Goal: Book appointment/travel/reservation

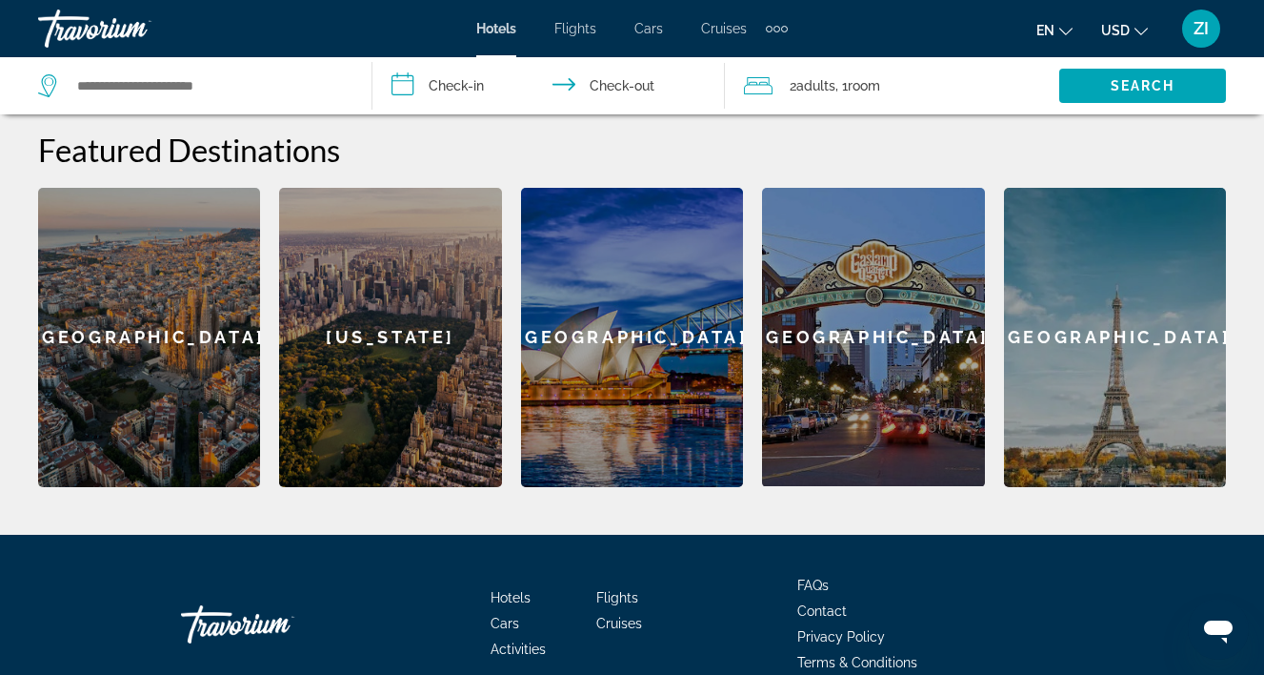
scroll to position [532, 0]
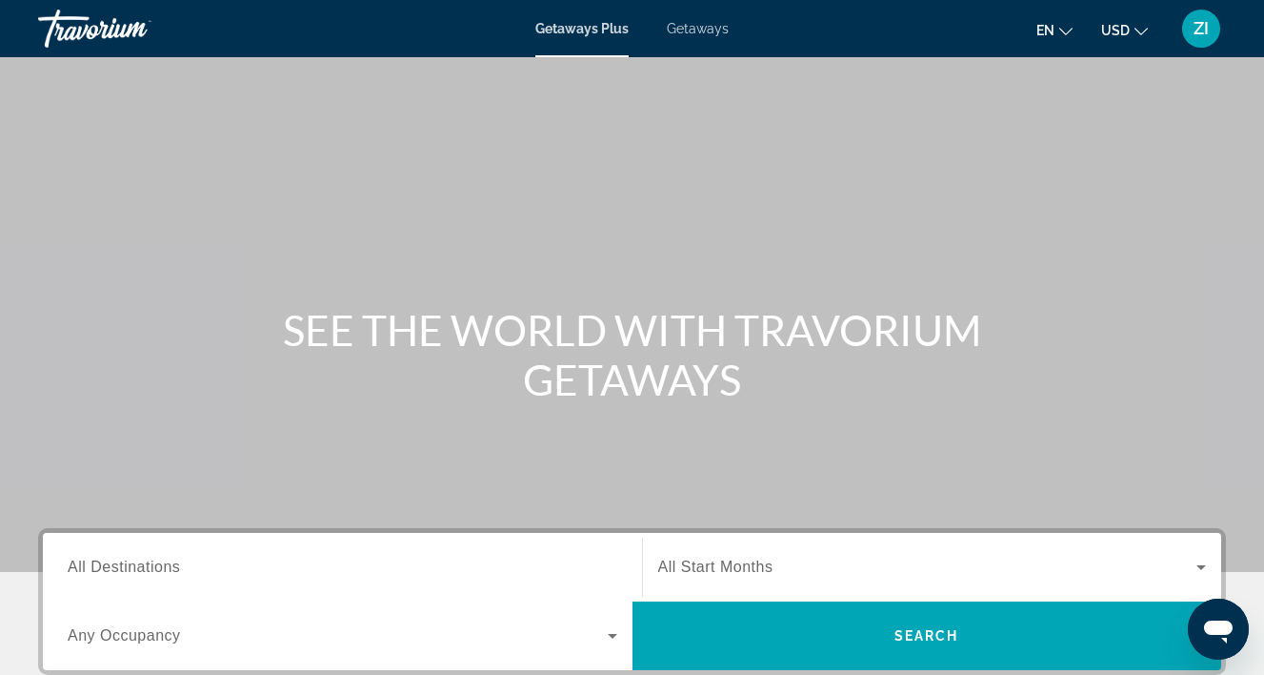
click at [706, 28] on span "Getaways" at bounding box center [698, 28] width 62 height 15
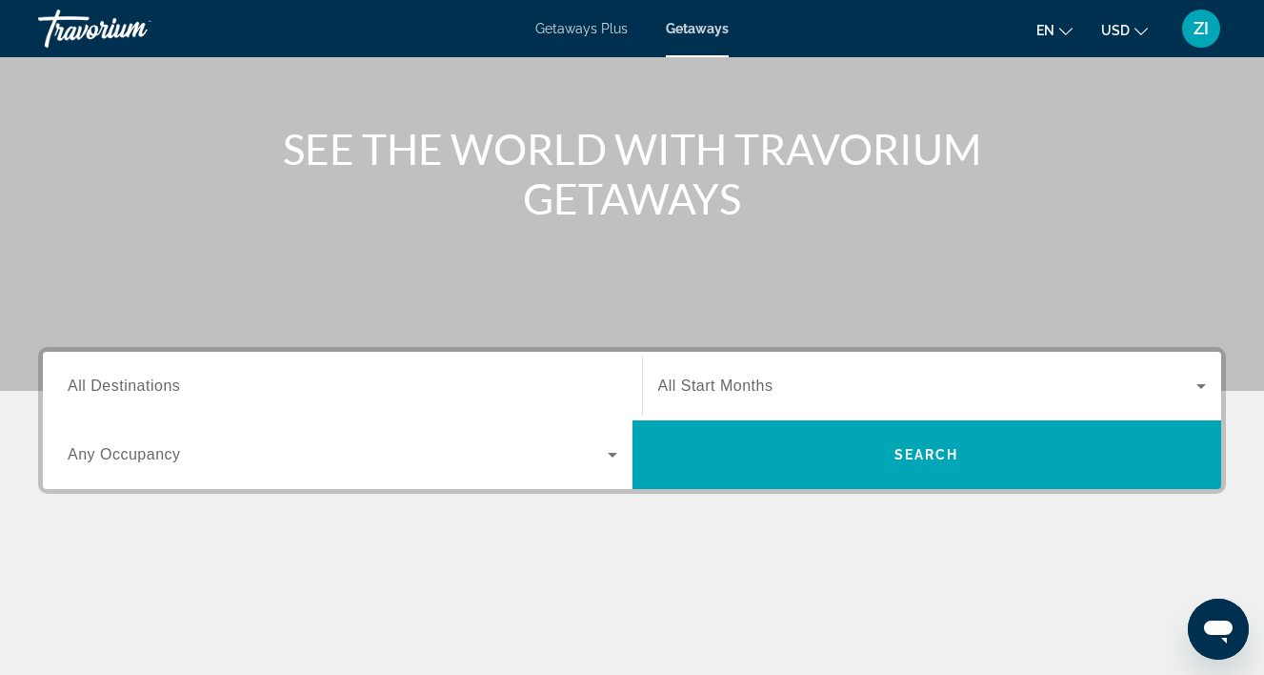
scroll to position [192, 0]
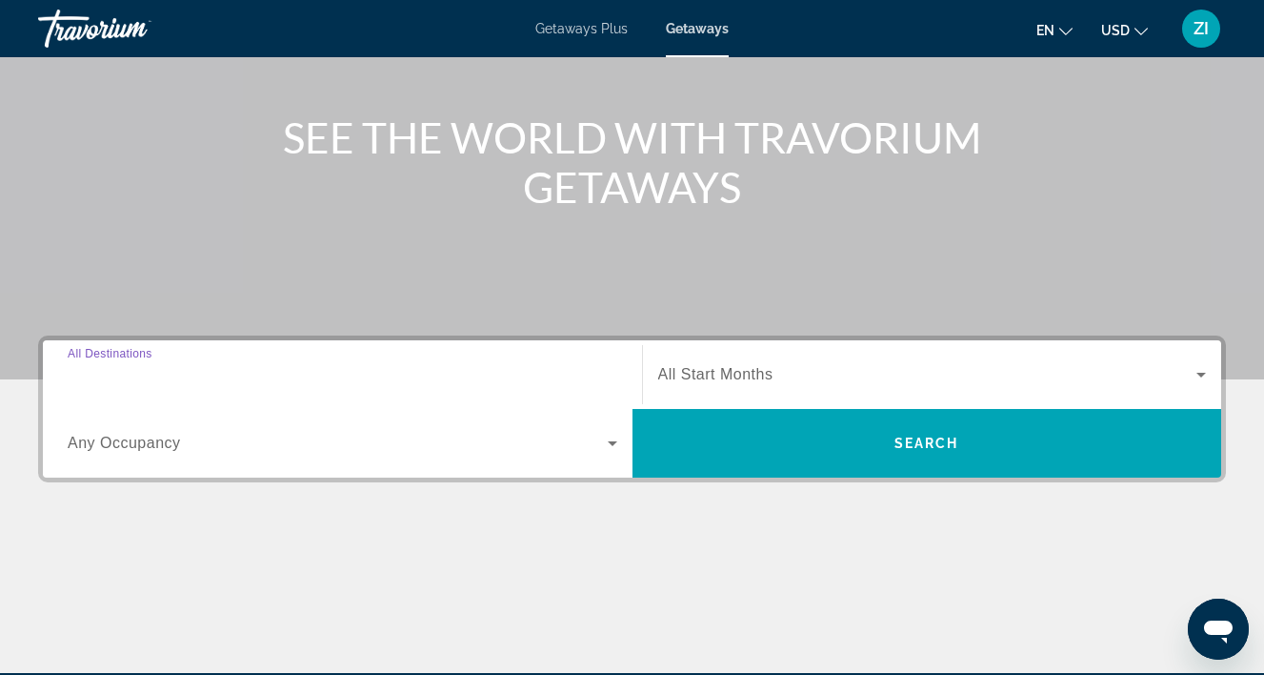
click at [361, 369] on input "Destination All Destinations" at bounding box center [343, 375] width 550 height 23
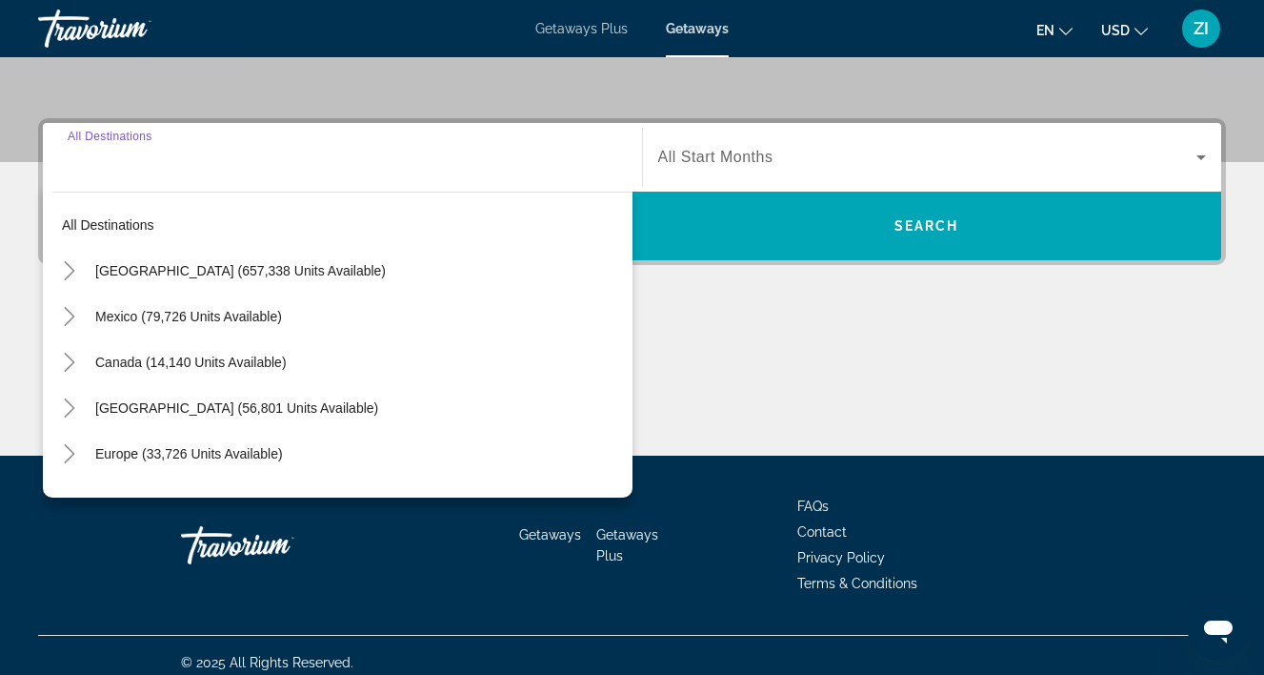
scroll to position [424, 0]
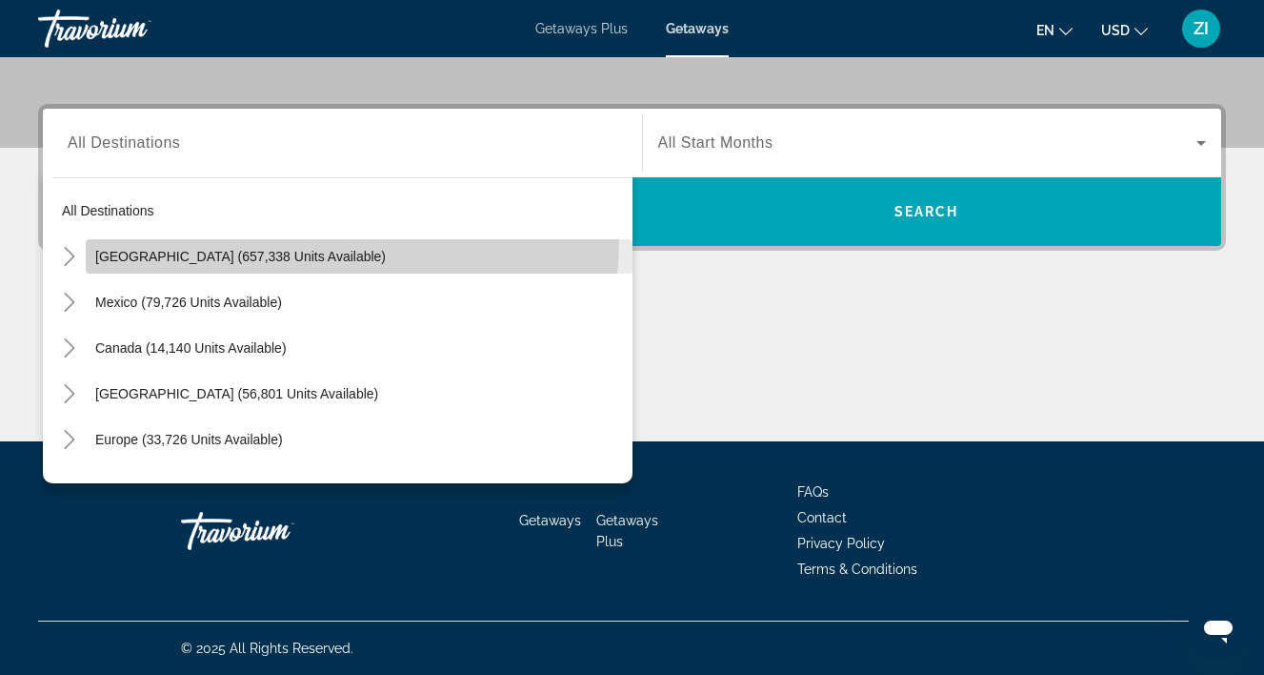
click at [247, 238] on span "Search widget" at bounding box center [359, 256] width 547 height 46
type input "**********"
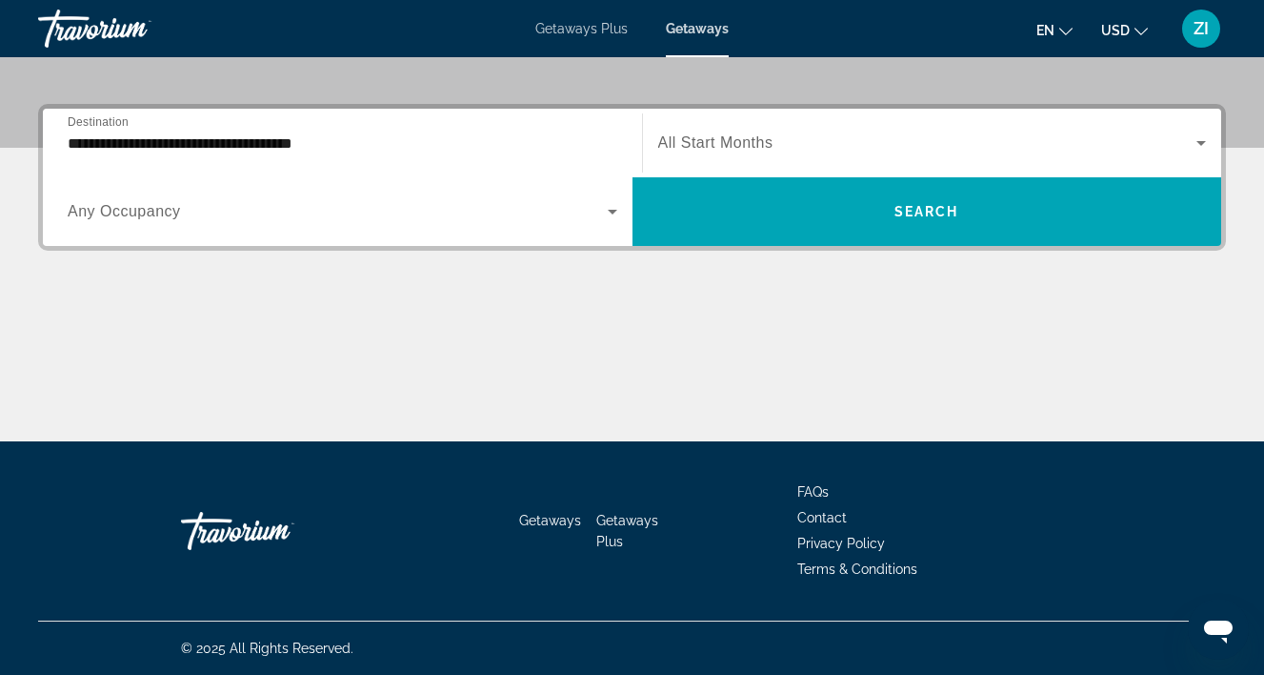
click at [204, 223] on div "Search widget" at bounding box center [343, 211] width 550 height 53
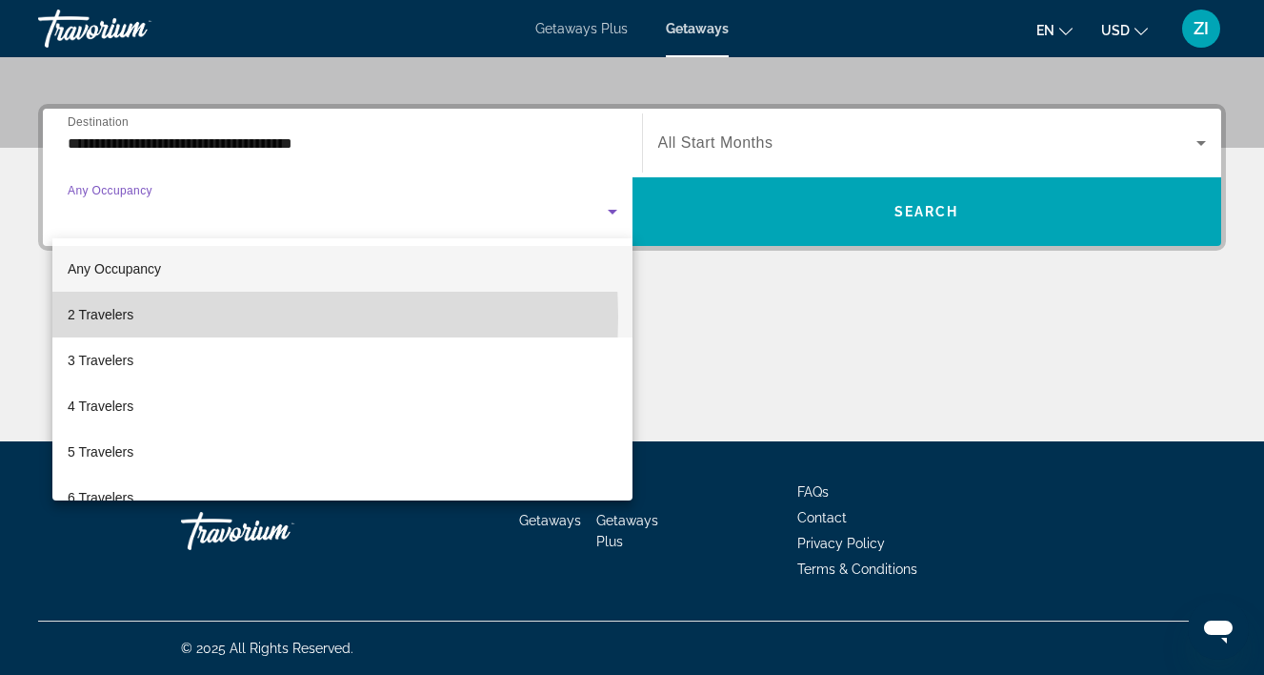
click at [131, 317] on span "2 Travelers" at bounding box center [101, 314] width 66 height 23
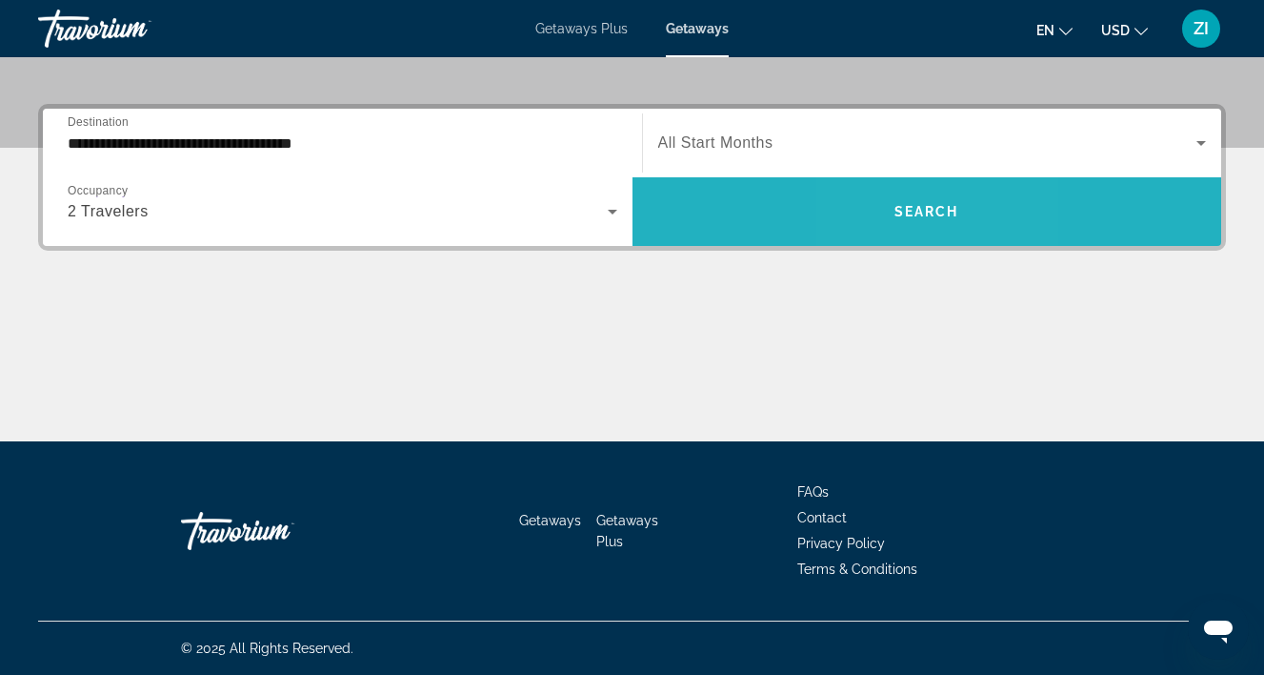
click at [899, 197] on span "Search widget" at bounding box center [928, 212] width 590 height 46
